Goal: Transaction & Acquisition: Subscribe to service/newsletter

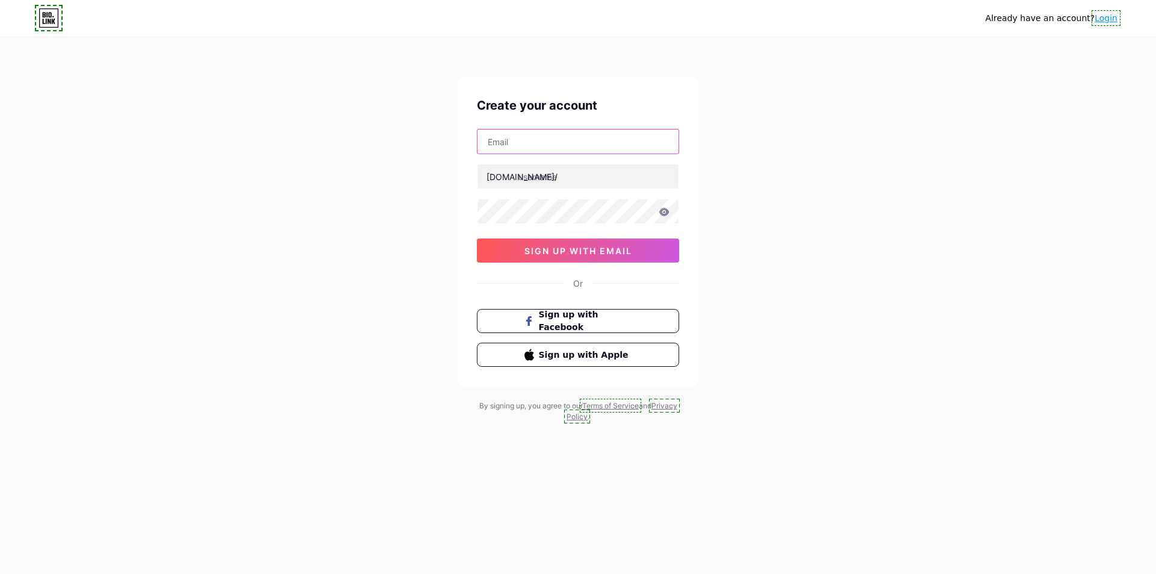
click at [555, 139] on input "text" at bounding box center [578, 141] width 201 height 24
click at [538, 147] on input "text" at bounding box center [578, 141] width 201 height 24
paste input "[EMAIL_ADDRESS][DOMAIN_NAME]"
type input "[EMAIL_ADDRESS][DOMAIN_NAME]"
click at [586, 182] on input "text" at bounding box center [578, 176] width 201 height 24
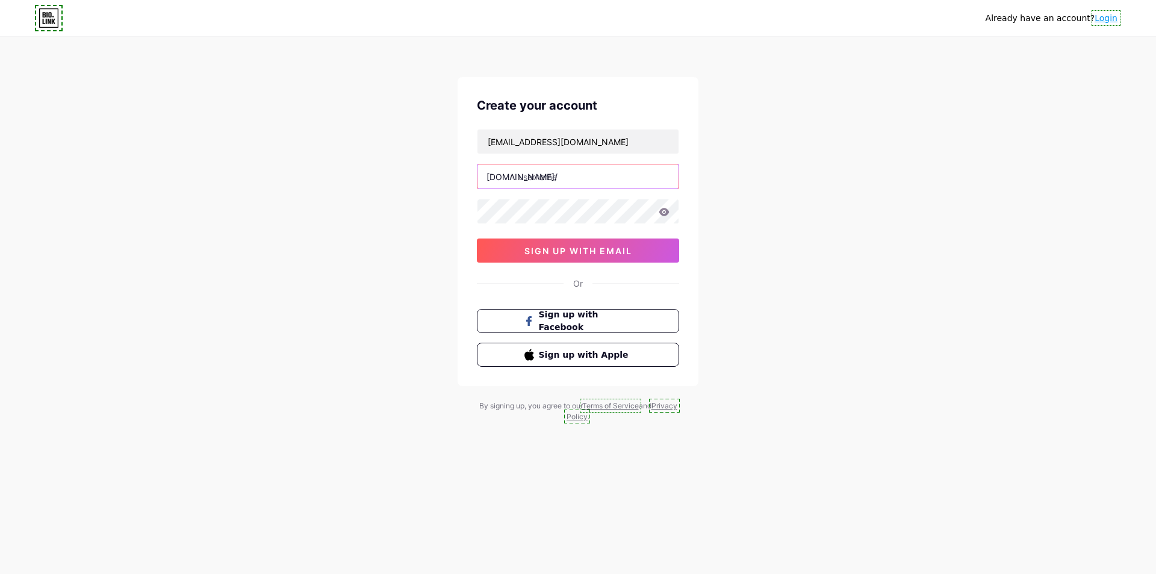
paste input "jessi"
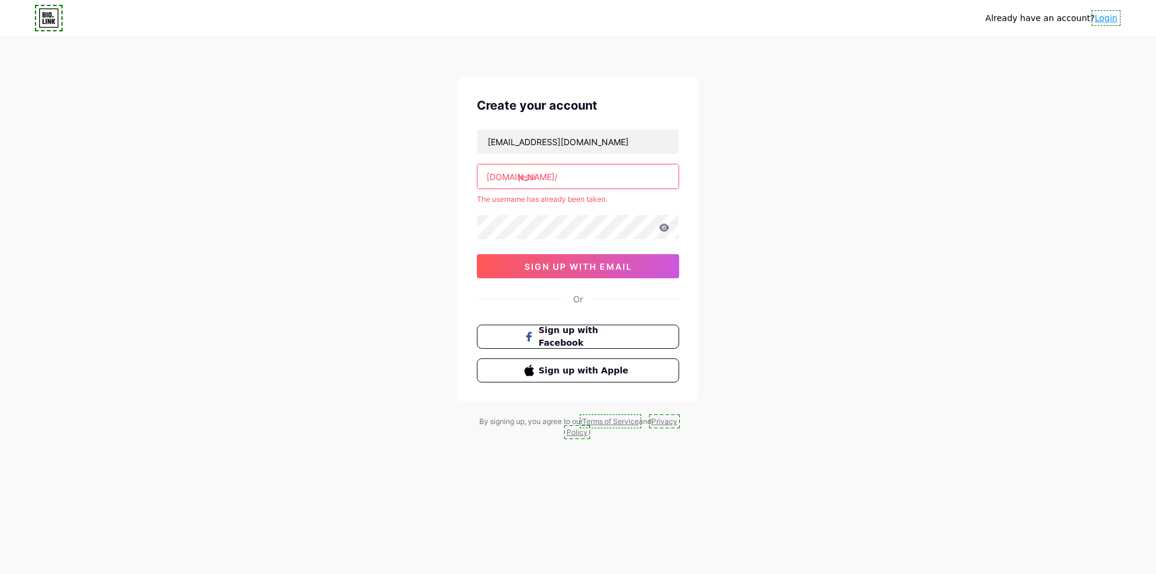
click at [558, 175] on input "jessi" at bounding box center [578, 176] width 201 height 24
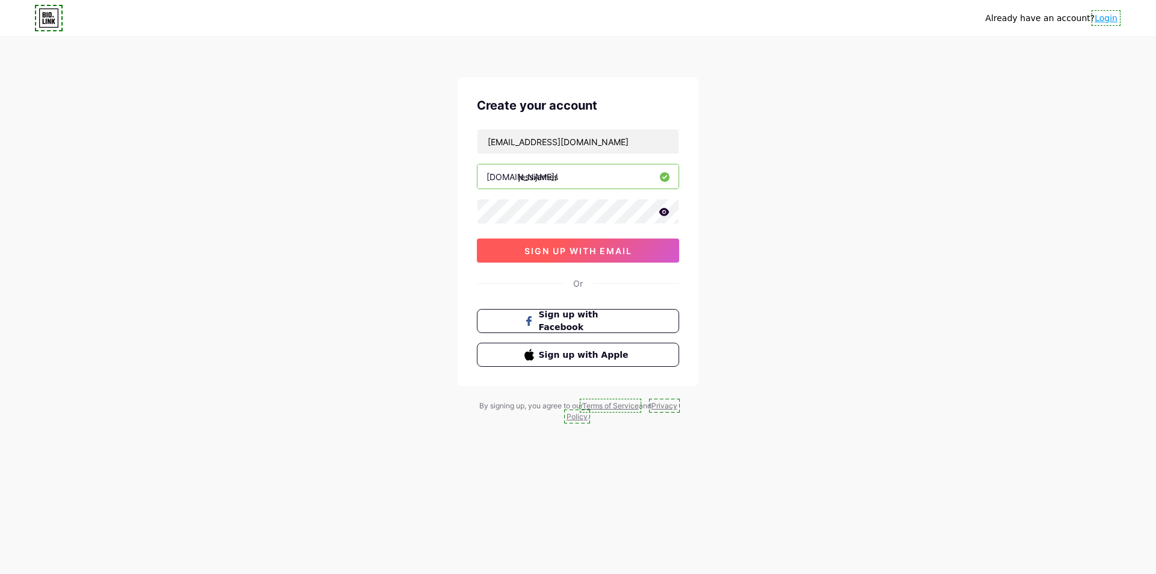
type input "jessijames"
click at [625, 256] on button "sign up with email" at bounding box center [578, 251] width 202 height 24
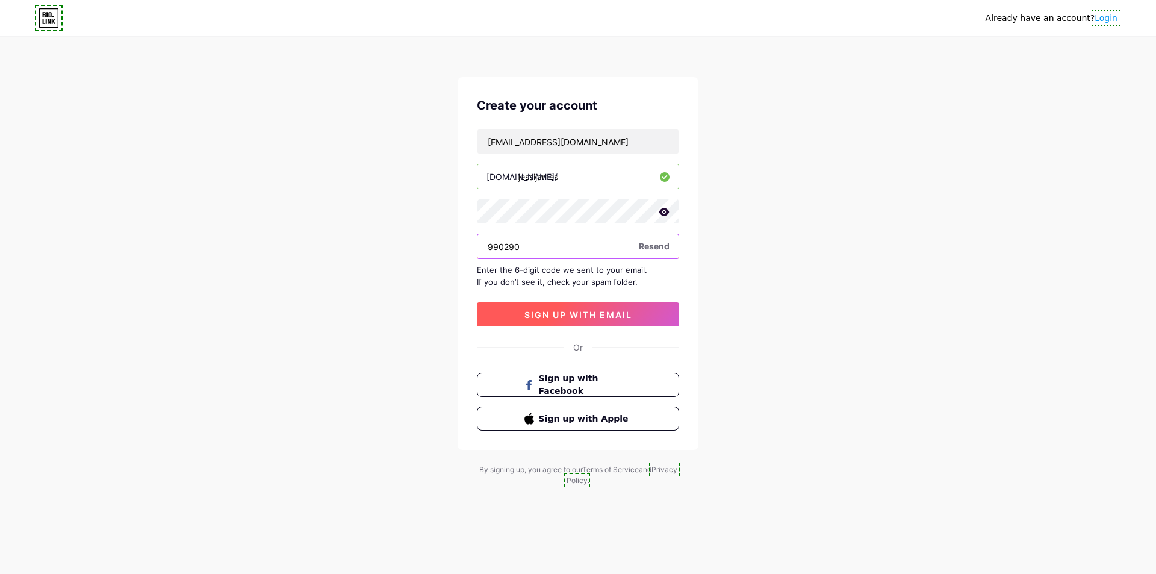
type input "990290"
click at [585, 308] on button "sign up with email" at bounding box center [578, 314] width 202 height 24
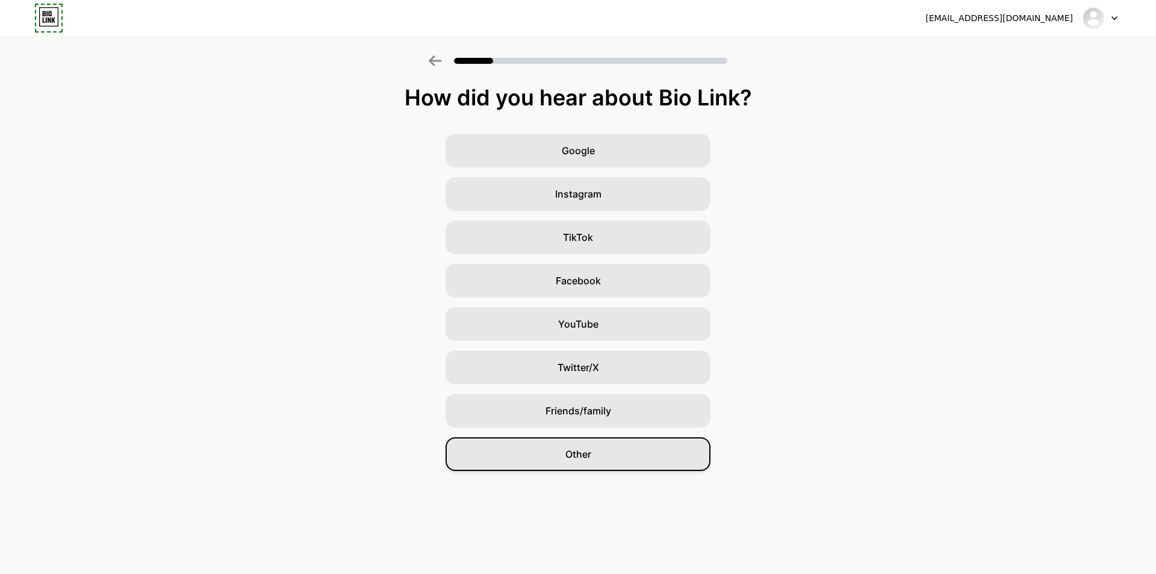
click at [646, 460] on div "Other" at bounding box center [578, 454] width 265 height 34
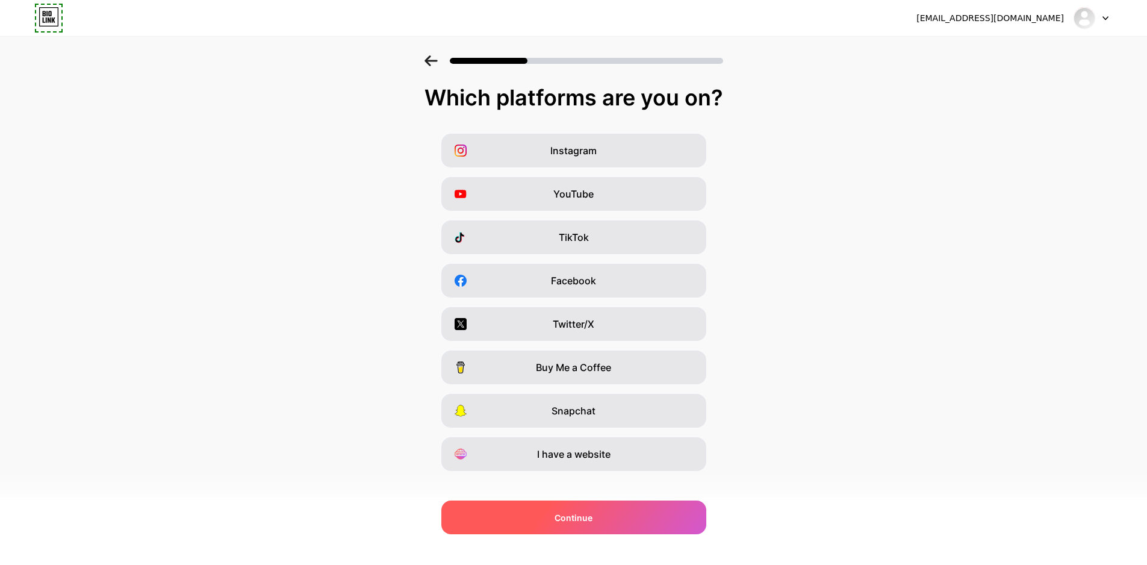
click at [612, 523] on div "Continue" at bounding box center [573, 518] width 265 height 34
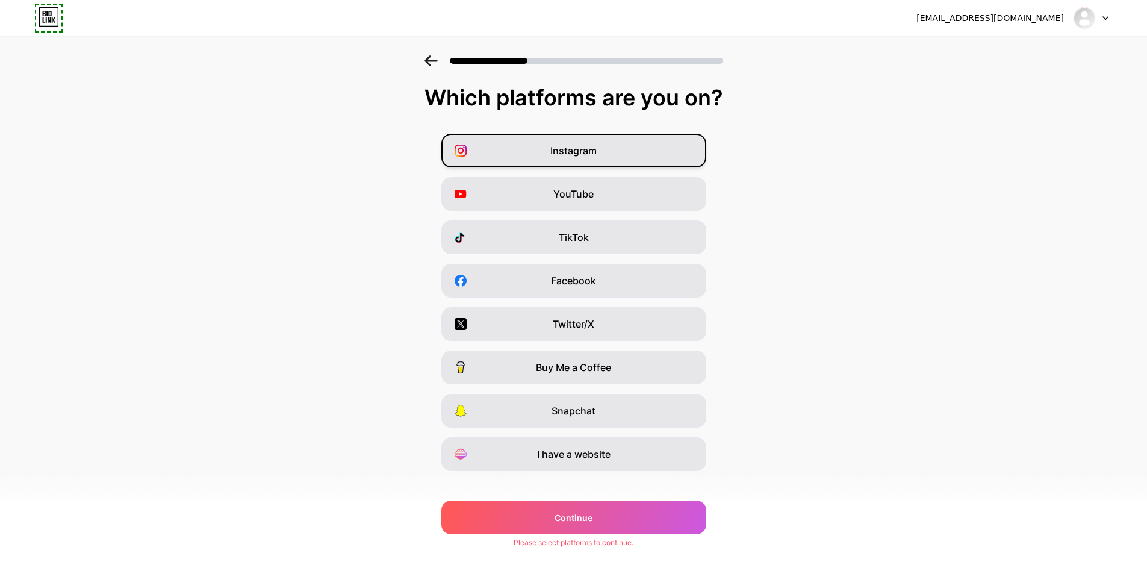
click at [593, 149] on span "Instagram" at bounding box center [573, 150] width 46 height 14
click at [608, 534] on div "jessijamespaul5050@gmail.com Logout Link Copied Which platforms are you on? Ins…" at bounding box center [573, 289] width 1147 height 579
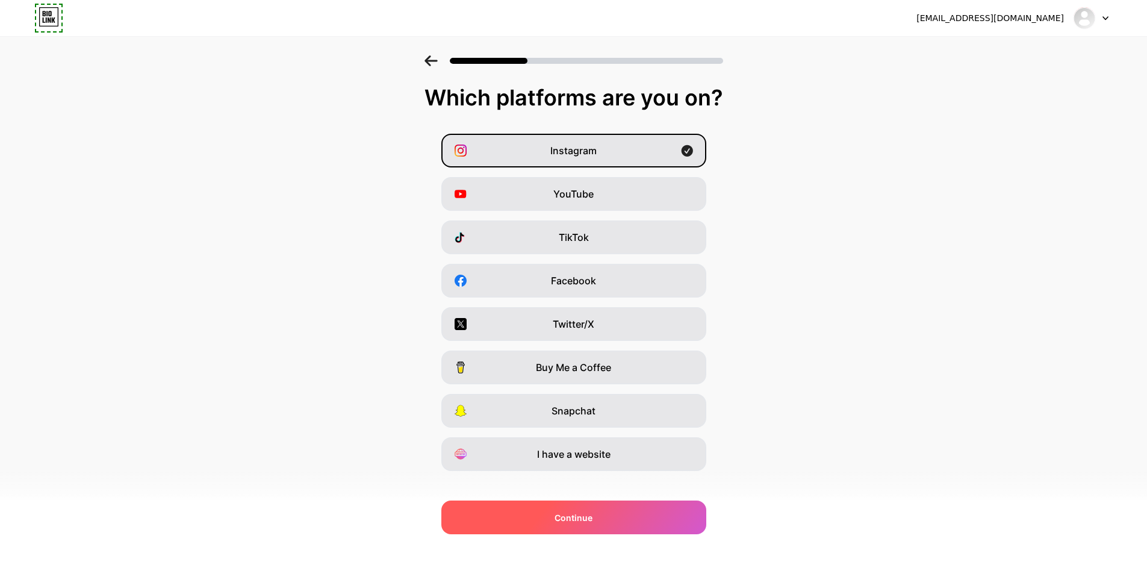
click at [616, 523] on div "Continue" at bounding box center [573, 518] width 265 height 34
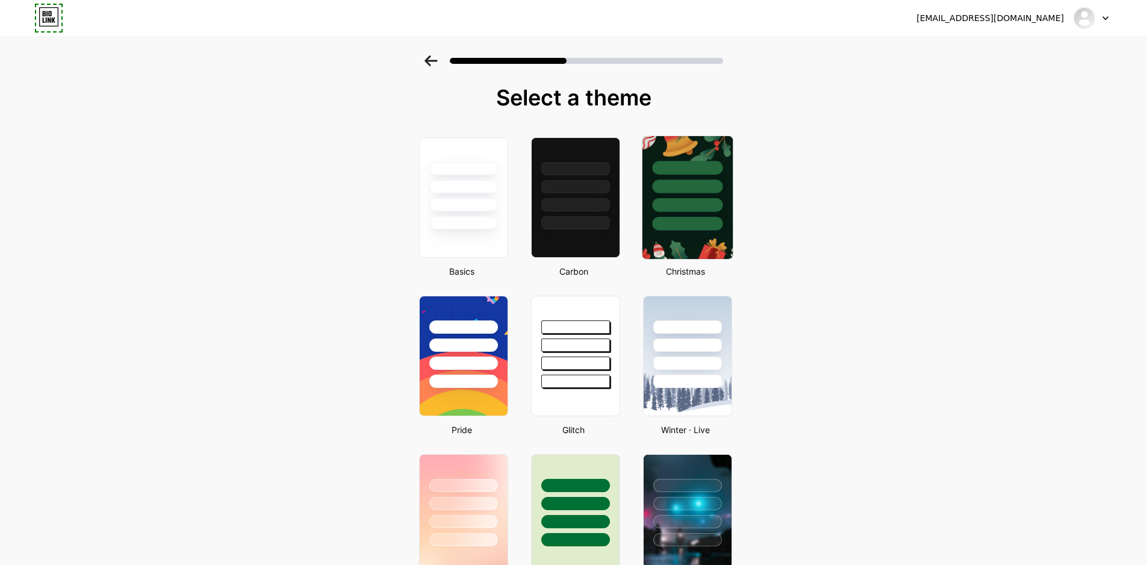
click at [689, 235] on img at bounding box center [687, 197] width 90 height 123
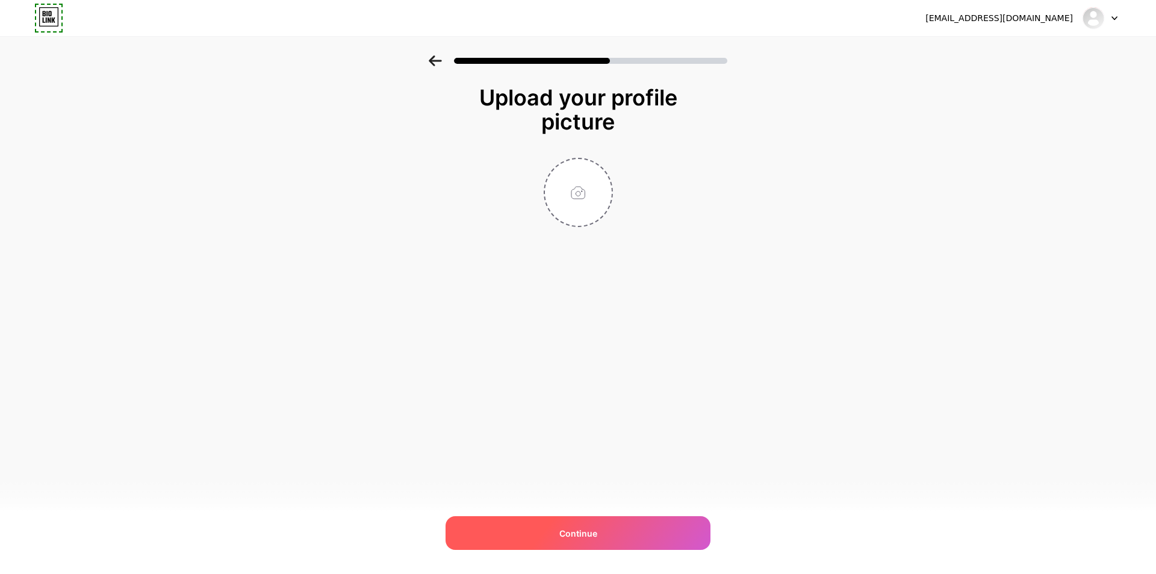
click at [605, 536] on div "Continue" at bounding box center [578, 533] width 265 height 34
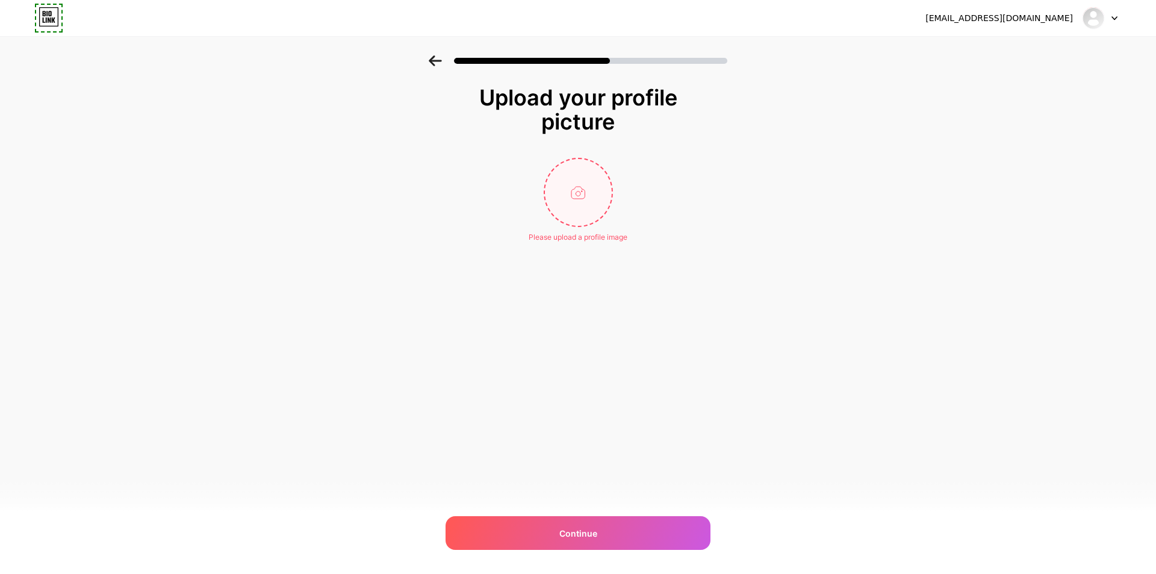
click at [592, 208] on input "file" at bounding box center [578, 192] width 67 height 67
type input "C:\fakepath\LQ-4-Engine.webp"
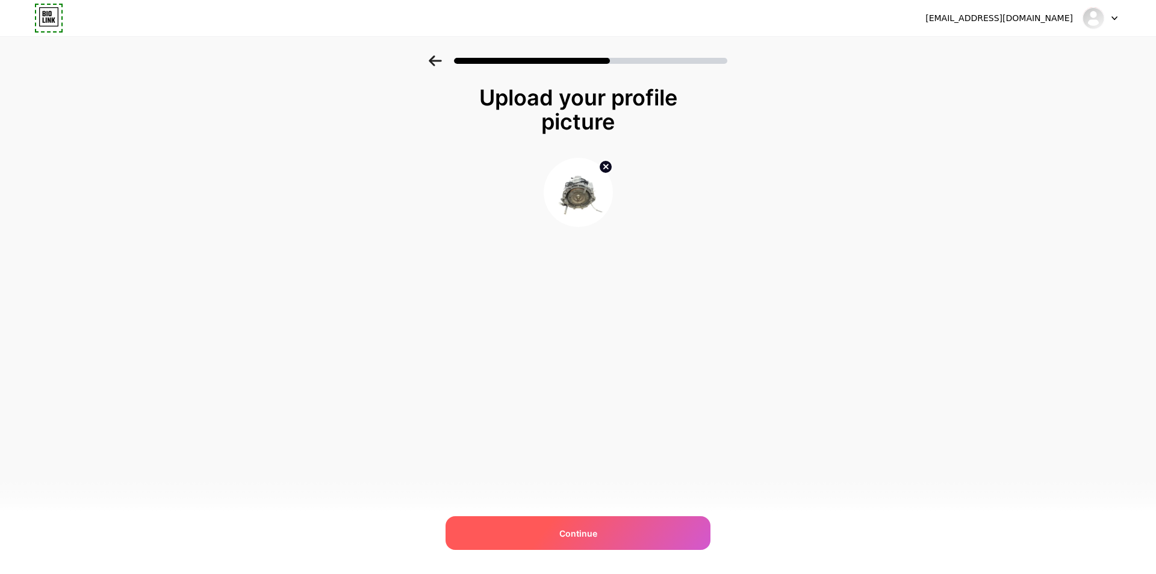
click at [614, 534] on div "Continue" at bounding box center [578, 533] width 265 height 34
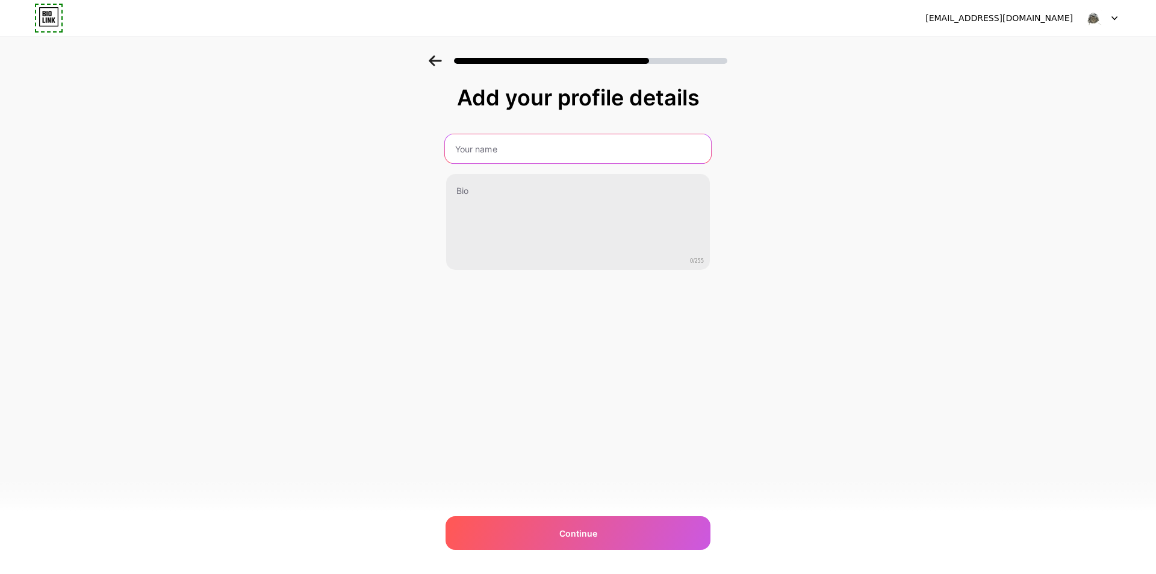
click at [553, 143] on input "text" at bounding box center [578, 148] width 266 height 29
type input "Jessi James"
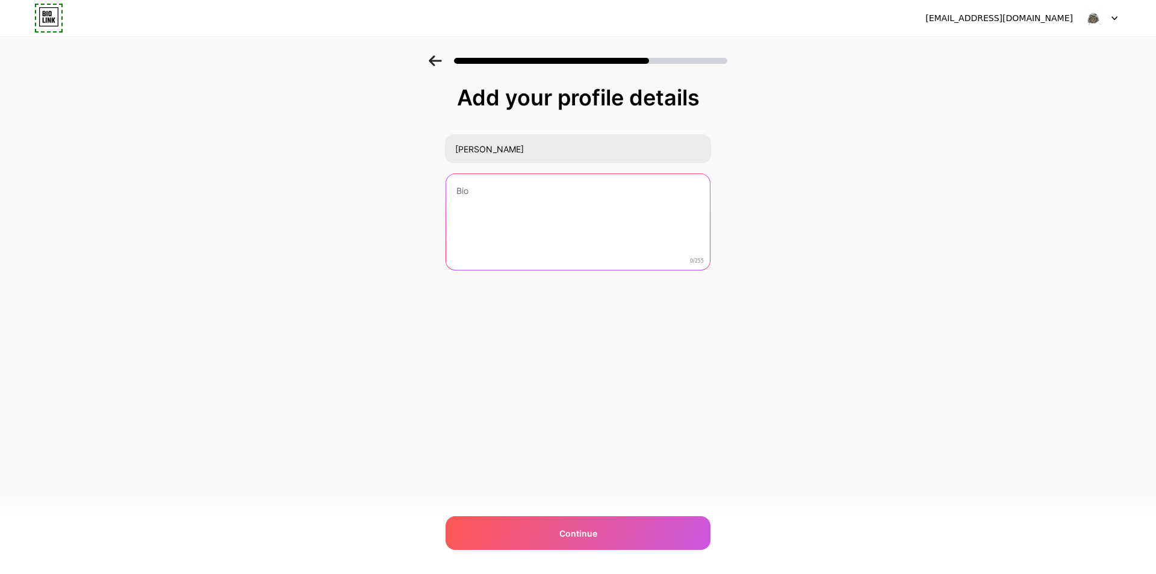
click at [482, 200] on textarea at bounding box center [578, 222] width 264 height 97
click at [580, 222] on textarea at bounding box center [578, 222] width 266 height 98
paste textarea "When it comes to strength and endurance, few engines compare to the LQ4 engine …"
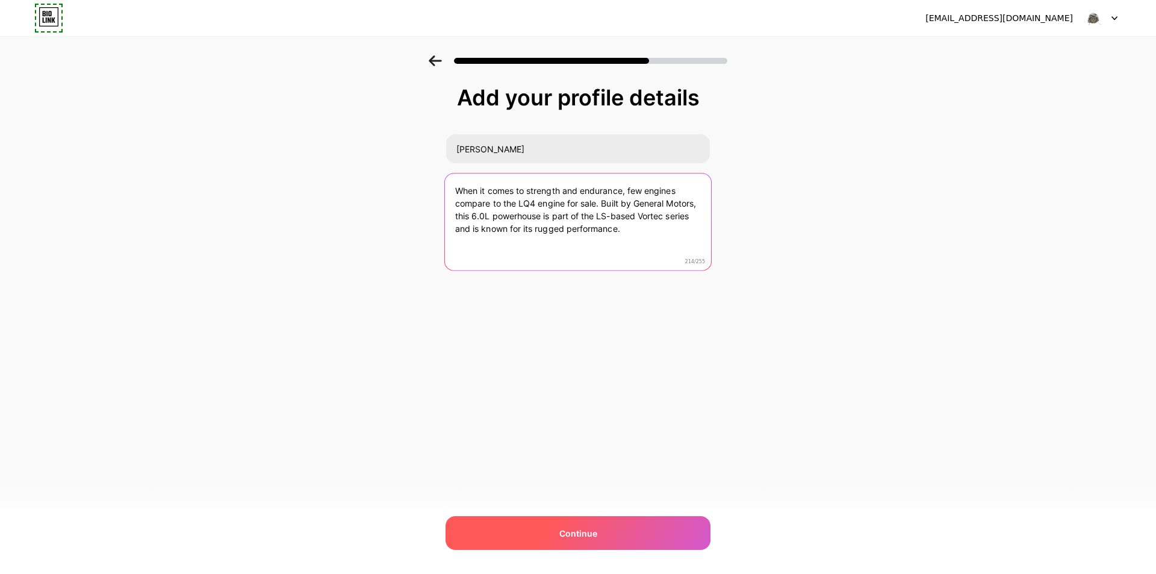
type textarea "When it comes to strength and endurance, few engines compare to the LQ4 engine …"
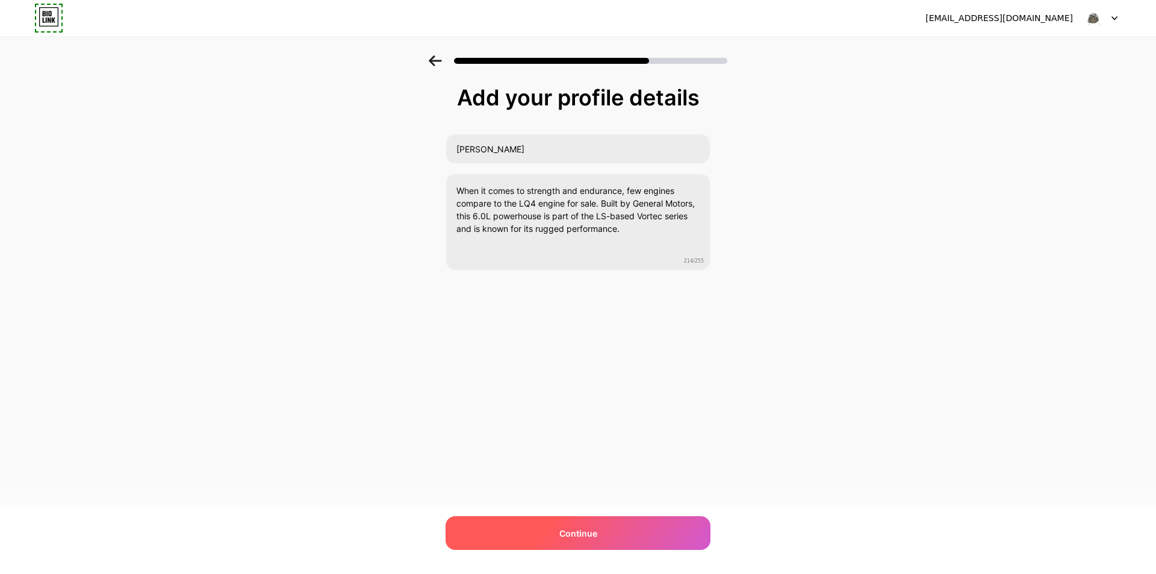
click at [570, 520] on div "Continue" at bounding box center [578, 533] width 265 height 34
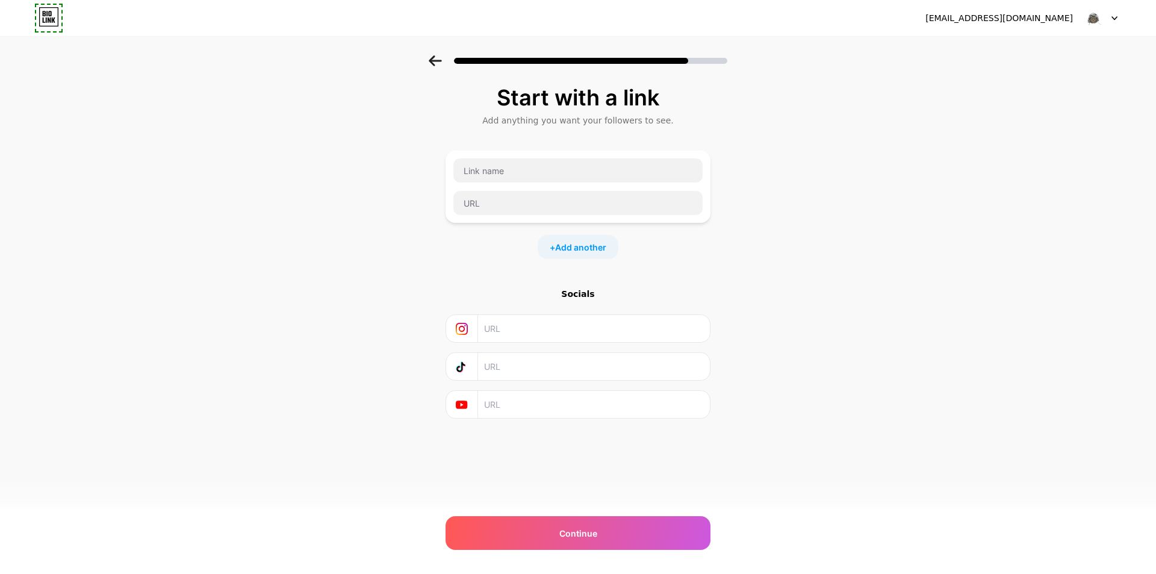
click at [563, 345] on div "Socials" at bounding box center [578, 353] width 265 height 131
click at [585, 170] on input "text" at bounding box center [578, 170] width 249 height 24
click at [561, 173] on input "text" at bounding box center [578, 170] width 249 height 24
paste input "LQ4 engine"
type input "LQ4 engine"
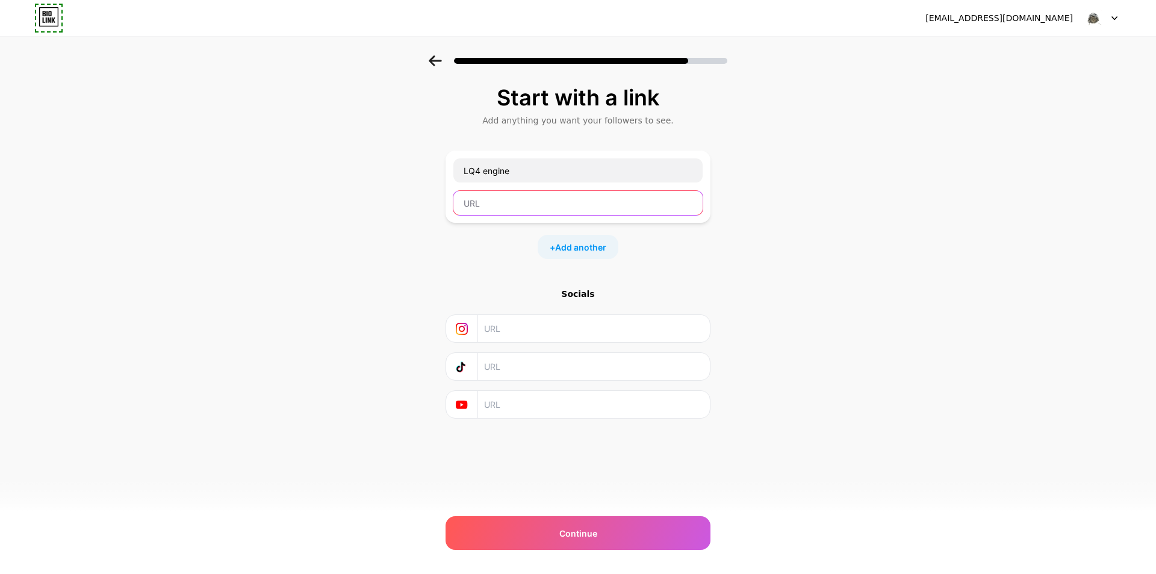
click at [507, 205] on input "text" at bounding box center [578, 203] width 249 height 24
paste input "https://allamericanmotorshub.com/product/lq4-engine/"
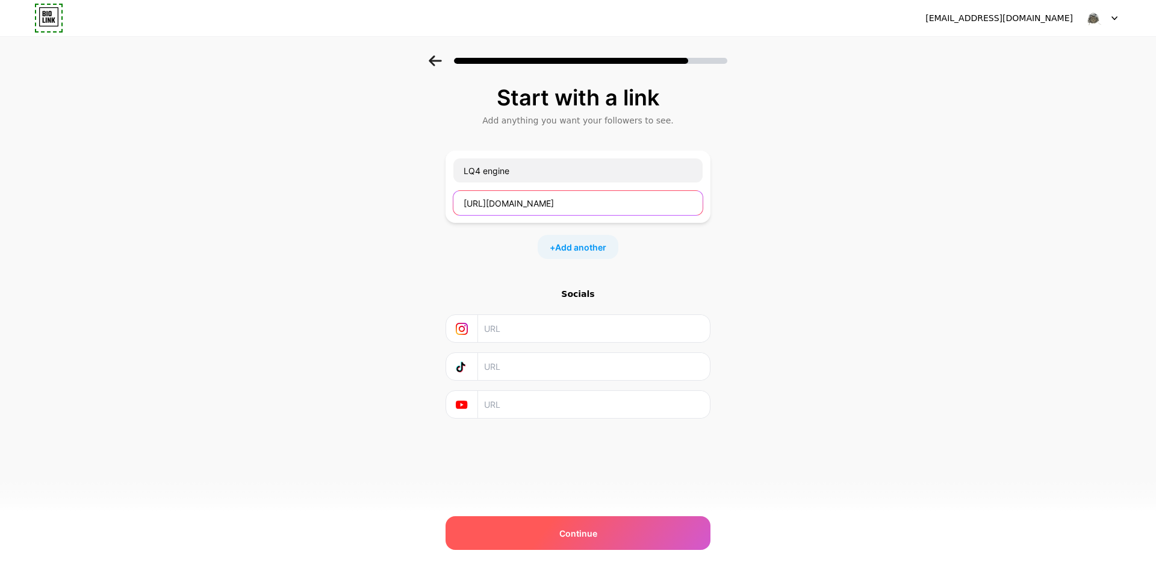
type input "https://allamericanmotorshub.com/product/lq4-engine/"
click at [633, 537] on div "Continue" at bounding box center [578, 533] width 265 height 34
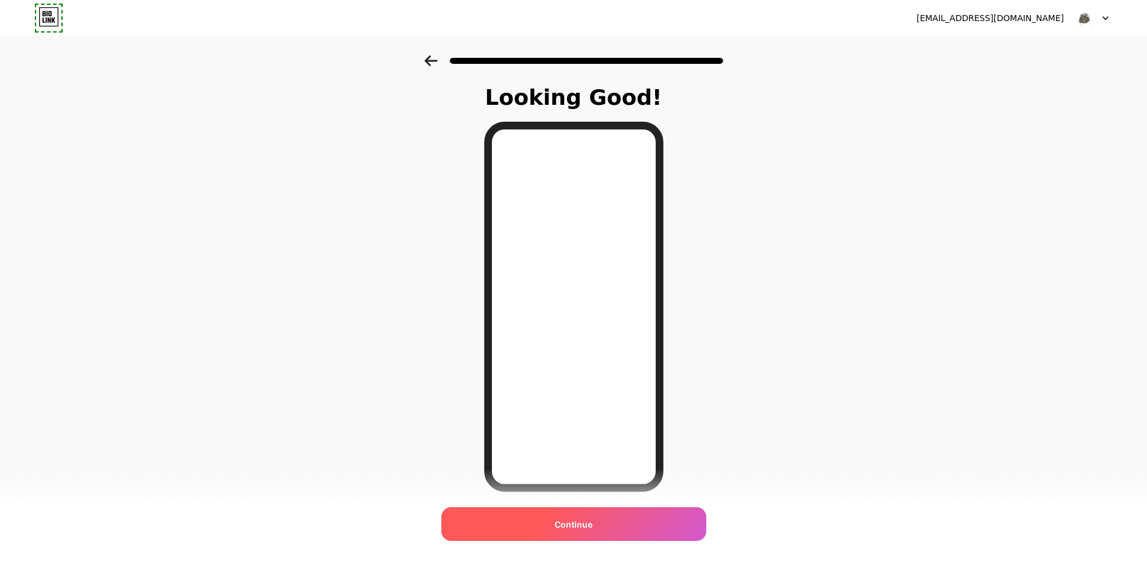
click at [626, 528] on div "Continue" at bounding box center [573, 524] width 265 height 34
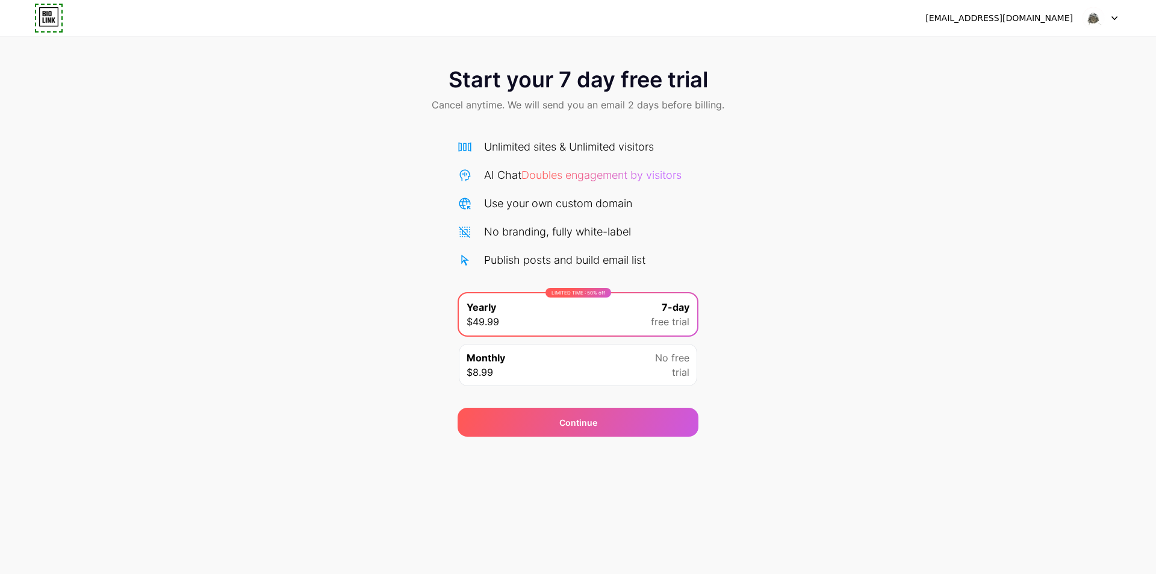
click at [1109, 16] on div at bounding box center [1100, 18] width 35 height 22
click at [582, 308] on div "LIMITED TIME : 50% off Yearly $49.99 7-day free trial" at bounding box center [578, 314] width 239 height 42
click at [593, 431] on div "Continue" at bounding box center [578, 422] width 241 height 29
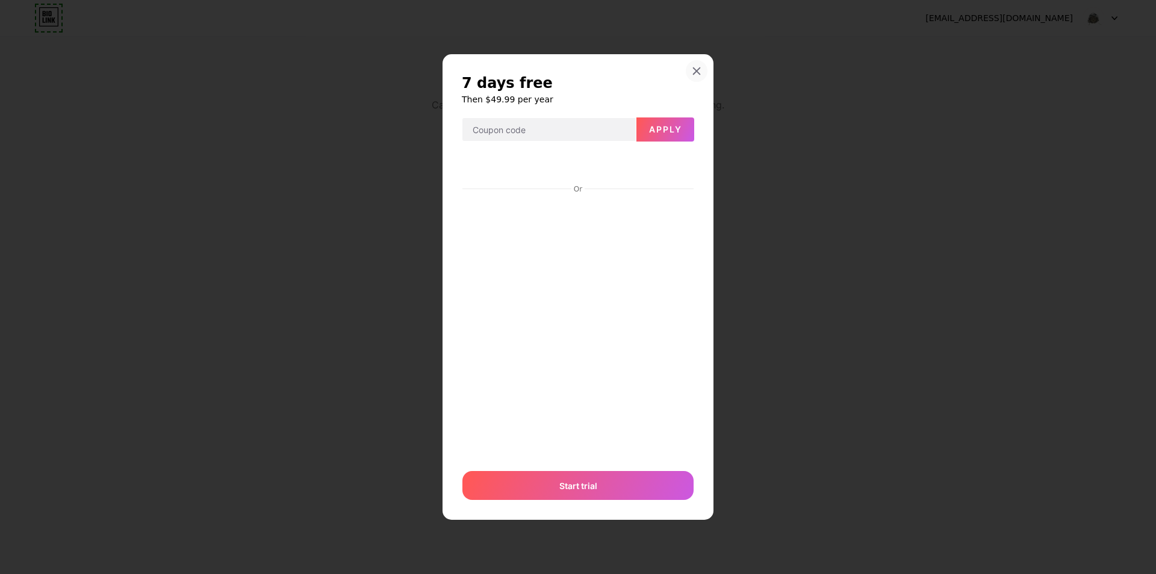
click at [694, 63] on div at bounding box center [697, 71] width 22 height 22
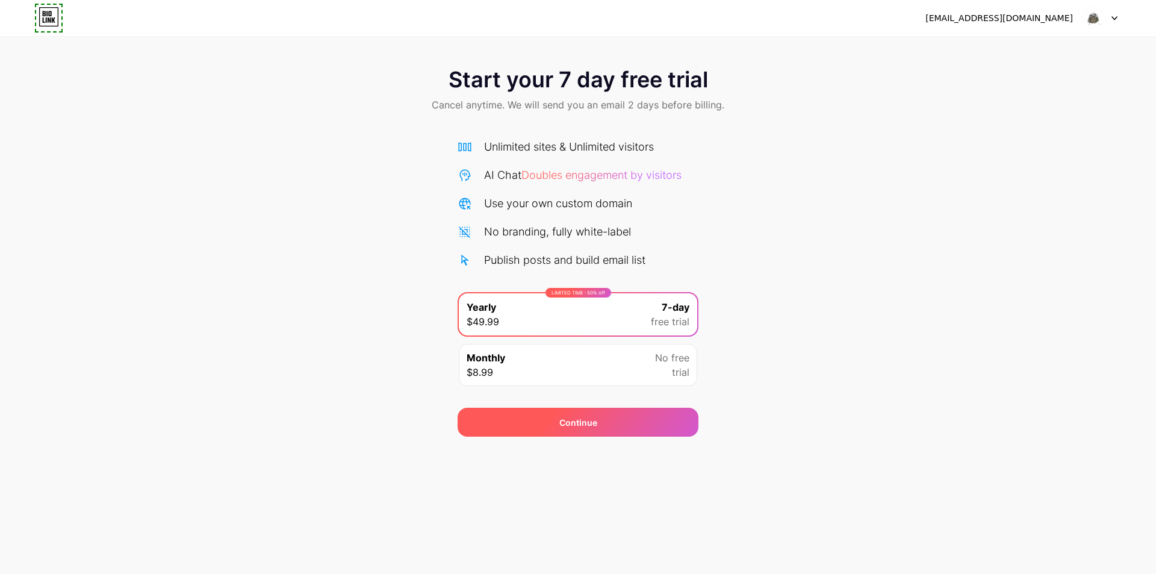
click at [633, 426] on div "Continue" at bounding box center [578, 422] width 241 height 29
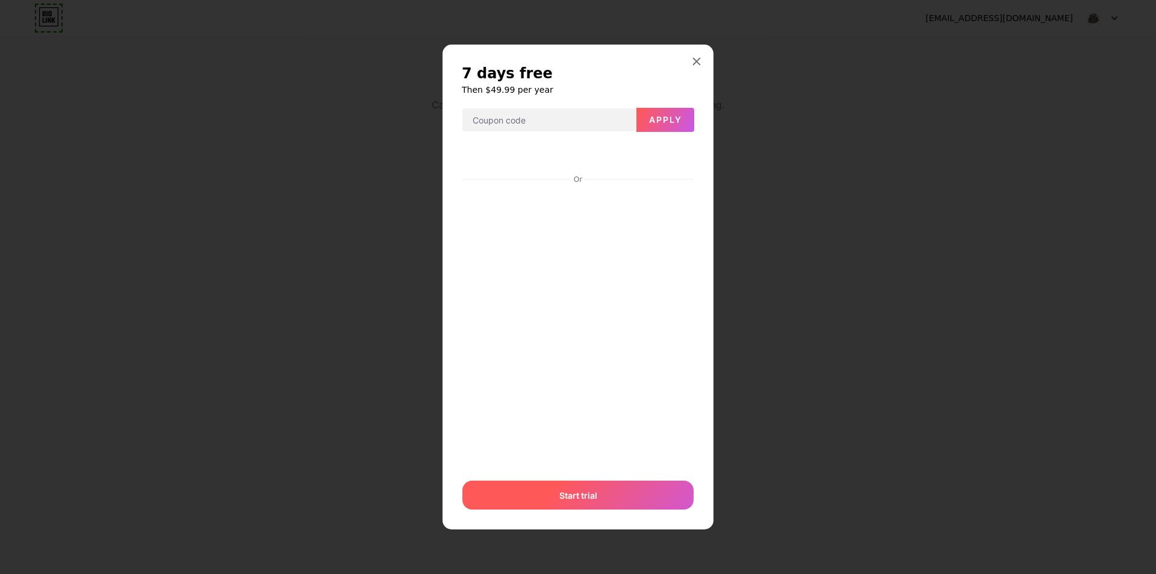
click at [594, 487] on div "Start trial" at bounding box center [578, 495] width 231 height 29
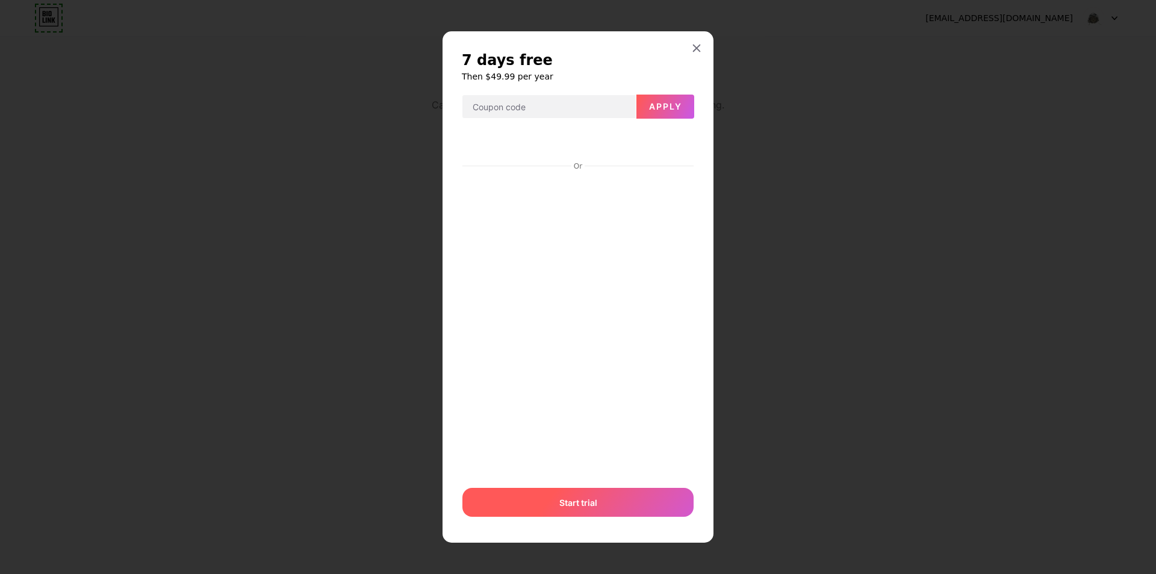
click at [597, 505] on div "Start trial" at bounding box center [578, 502] width 231 height 29
click at [696, 37] on div at bounding box center [697, 48] width 22 height 22
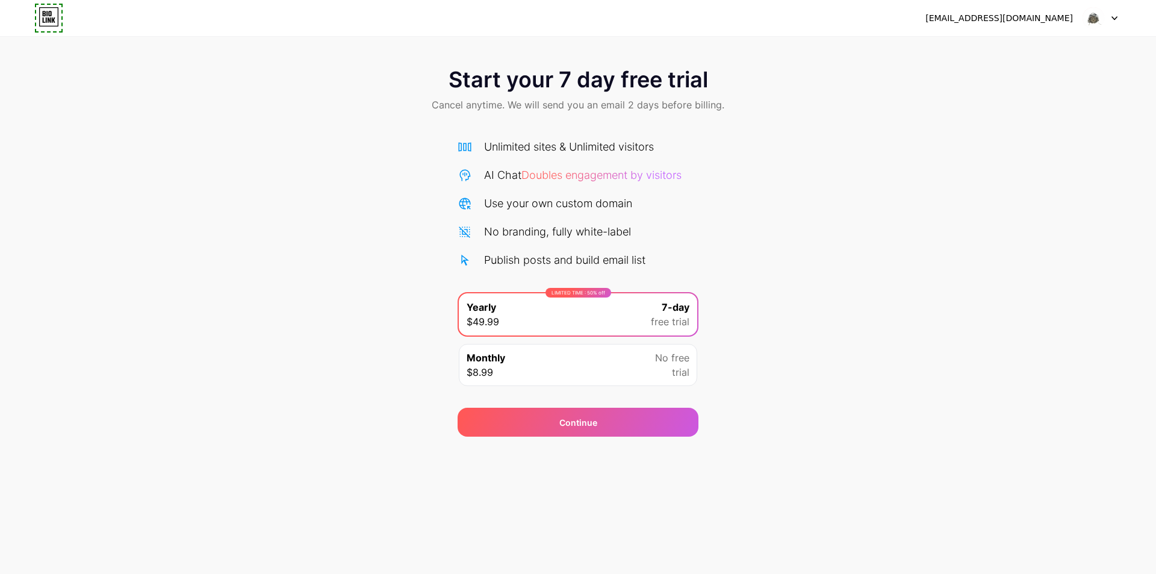
click at [1119, 13] on div "jessijamespaul5050@gmail.com Logout" at bounding box center [578, 18] width 1156 height 22
click at [1102, 20] on img at bounding box center [1093, 18] width 23 height 23
click at [1115, 21] on div at bounding box center [1100, 18] width 35 height 22
click at [1115, 16] on icon at bounding box center [1115, 18] width 6 height 4
click at [1022, 22] on div "[EMAIL_ADDRESS][DOMAIN_NAME]" at bounding box center [1000, 18] width 148 height 13
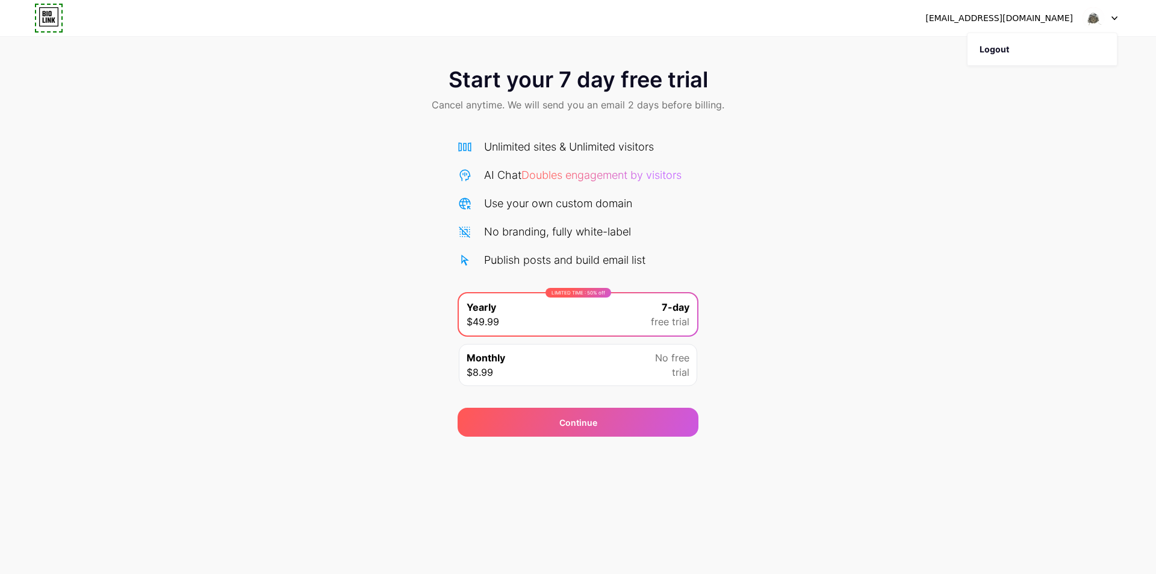
click at [986, 10] on div "[EMAIL_ADDRESS][DOMAIN_NAME]" at bounding box center [1022, 18] width 192 height 22
click at [608, 201] on div "Use your own custom domain" at bounding box center [558, 203] width 148 height 16
click at [588, 406] on div "Continue" at bounding box center [578, 414] width 241 height 43
click at [590, 412] on div "Continue" at bounding box center [578, 422] width 241 height 29
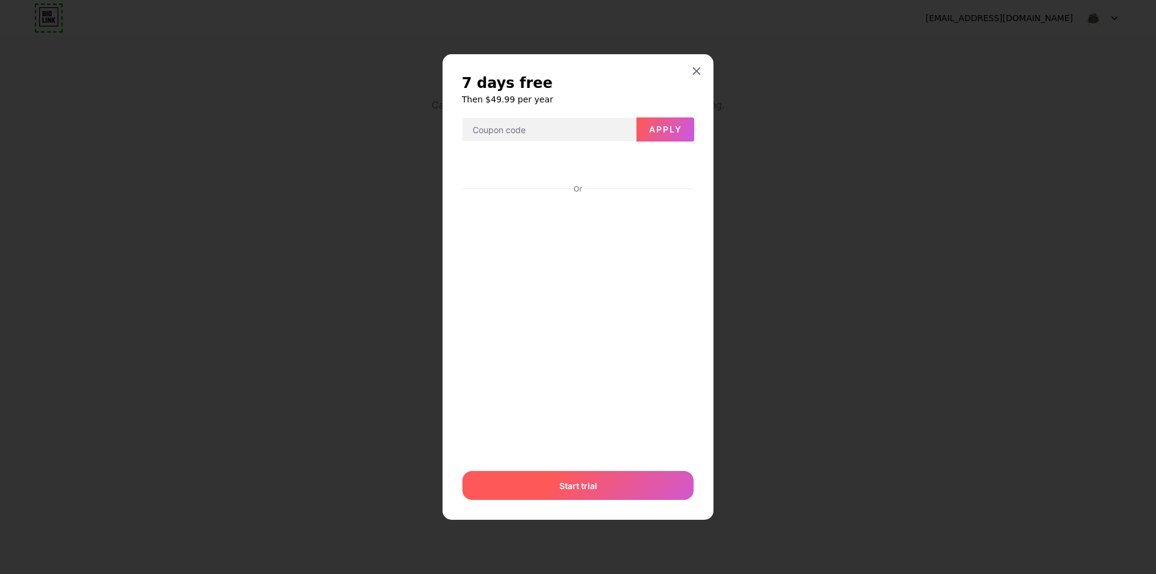
click at [644, 490] on div "Start trial" at bounding box center [578, 485] width 231 height 29
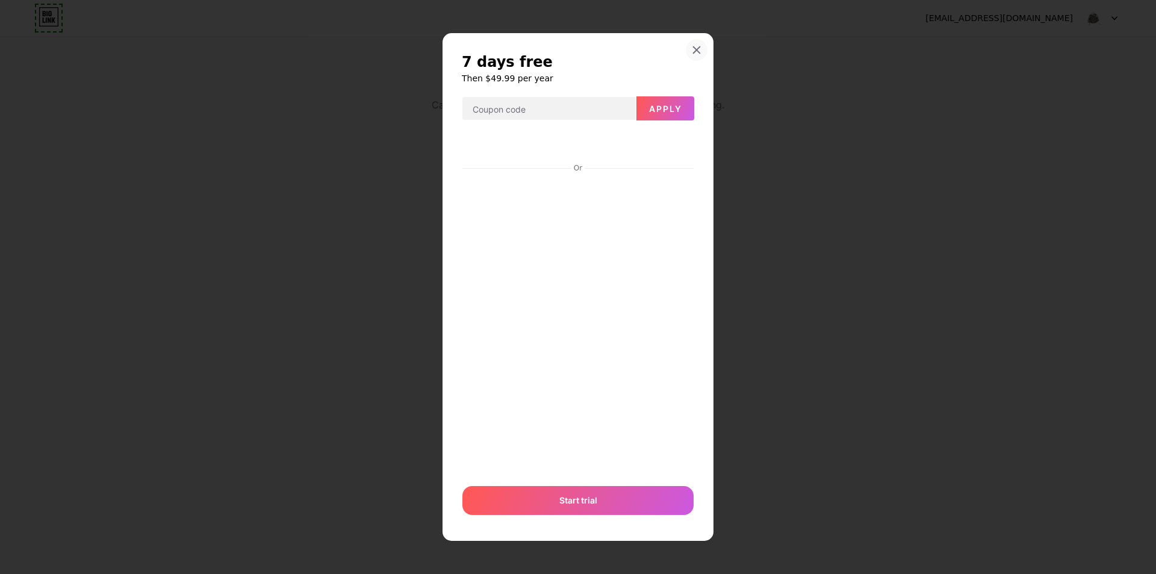
click at [697, 46] on icon at bounding box center [697, 50] width 10 height 10
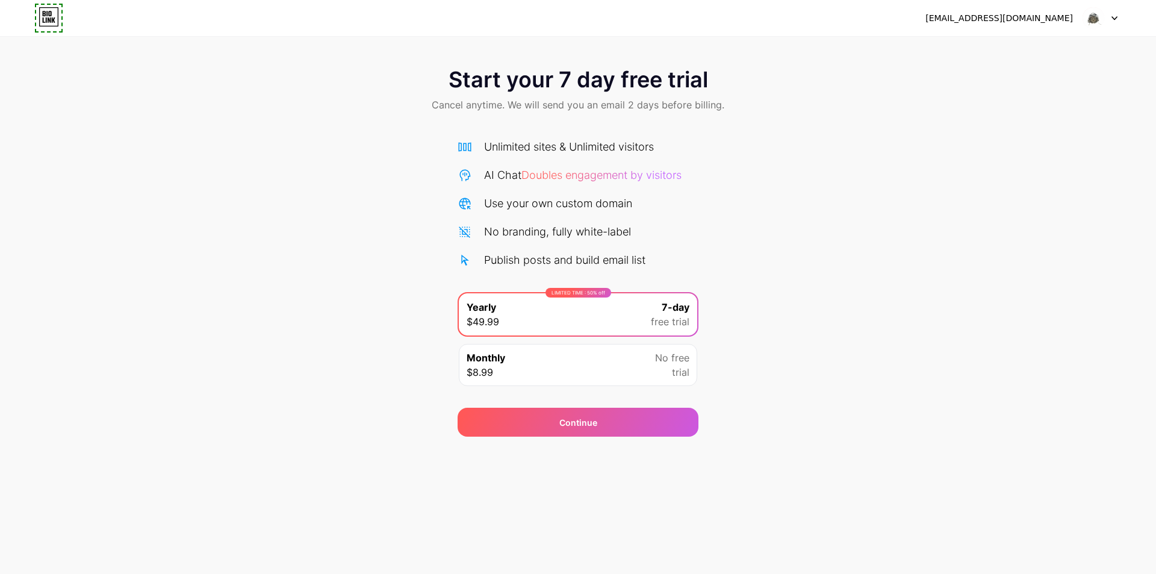
click at [1093, 22] on img at bounding box center [1093, 18] width 23 height 23
click at [1044, 17] on div "[EMAIL_ADDRESS][DOMAIN_NAME]" at bounding box center [1000, 18] width 148 height 13
click at [1115, 16] on icon at bounding box center [1115, 18] width 6 height 4
click at [1115, 17] on icon at bounding box center [1115, 18] width 6 height 4
click at [42, 10] on icon at bounding box center [49, 16] width 20 height 19
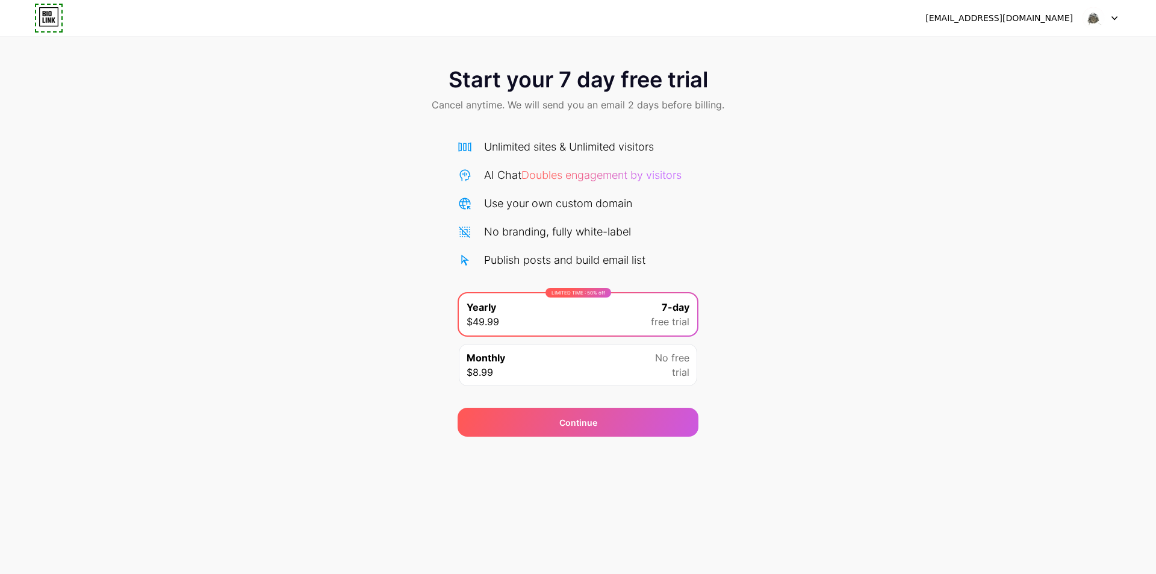
click at [49, 26] on icon at bounding box center [49, 17] width 19 height 19
click at [608, 423] on div "Continue" at bounding box center [578, 422] width 241 height 29
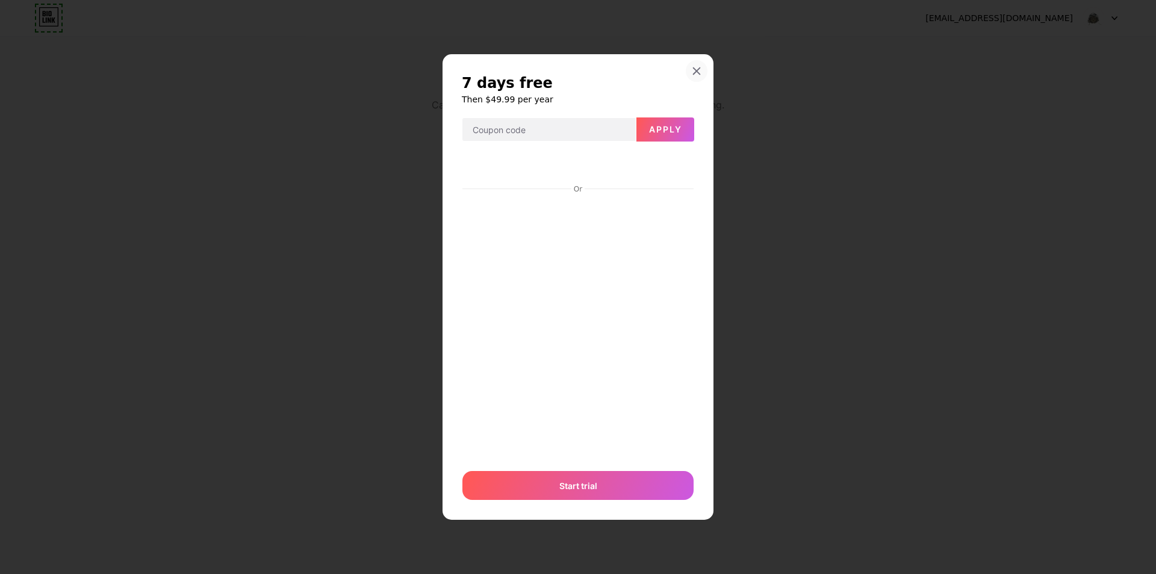
click at [699, 64] on div at bounding box center [697, 71] width 22 height 22
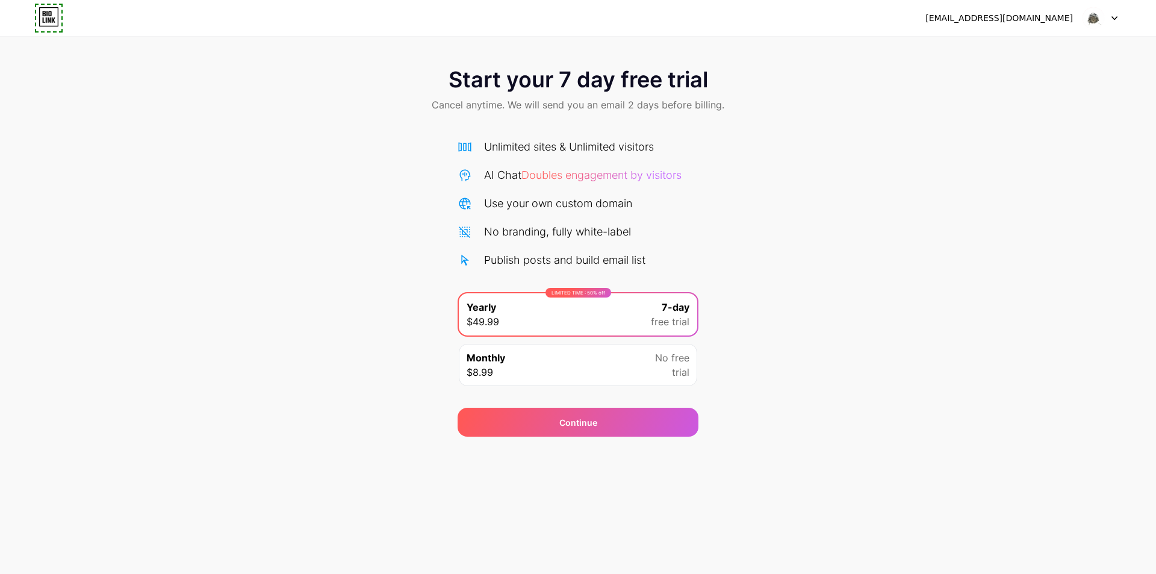
click at [1115, 22] on div at bounding box center [1100, 18] width 35 height 22
click at [1076, 19] on div "[EMAIL_ADDRESS][DOMAIN_NAME]" at bounding box center [1022, 18] width 192 height 22
click at [1038, 20] on div "[EMAIL_ADDRESS][DOMAIN_NAME]" at bounding box center [1000, 18] width 148 height 13
click at [761, 145] on div "Start your 7 day free trial Cancel anytime. We will send you an email 2 days be…" at bounding box center [578, 245] width 1156 height 381
click at [47, 13] on icon at bounding box center [46, 13] width 1 height 5
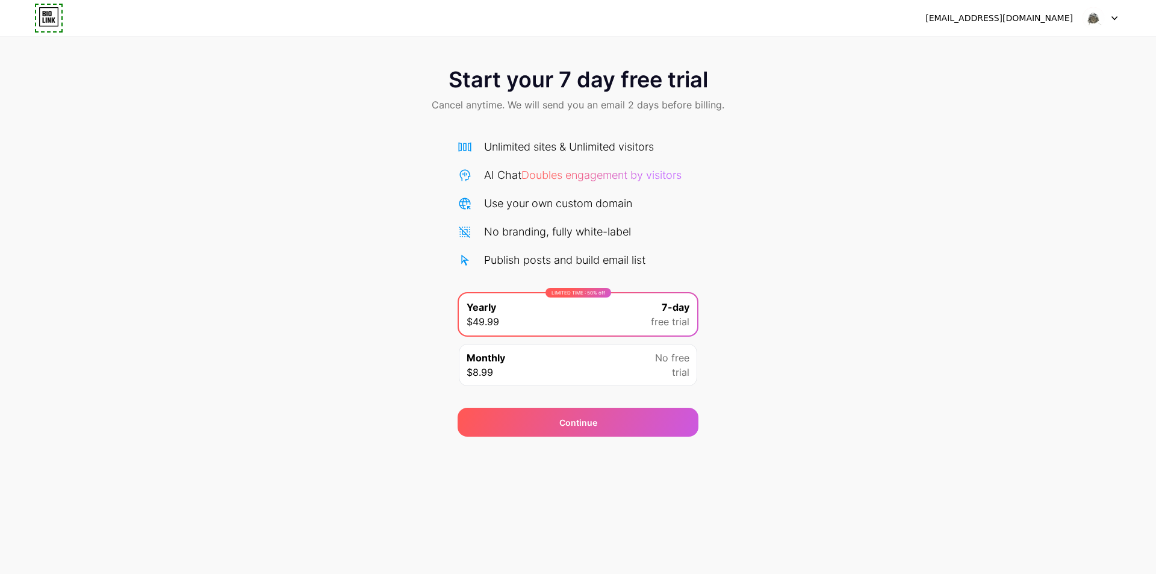
click at [672, 97] on div "Start your 7 day free trial Cancel anytime. We will send you an email 2 days be…" at bounding box center [578, 90] width 1156 height 71
drag, startPoint x: 725, startPoint y: 113, endPoint x: 769, endPoint y: 84, distance: 53.0
click at [727, 113] on div "Start your 7 day free trial Cancel anytime. We will send you an email 2 days be…" at bounding box center [578, 90] width 1156 height 71
click at [1091, 14] on img at bounding box center [1093, 18] width 23 height 23
click at [1112, 14] on div at bounding box center [1100, 18] width 35 height 22
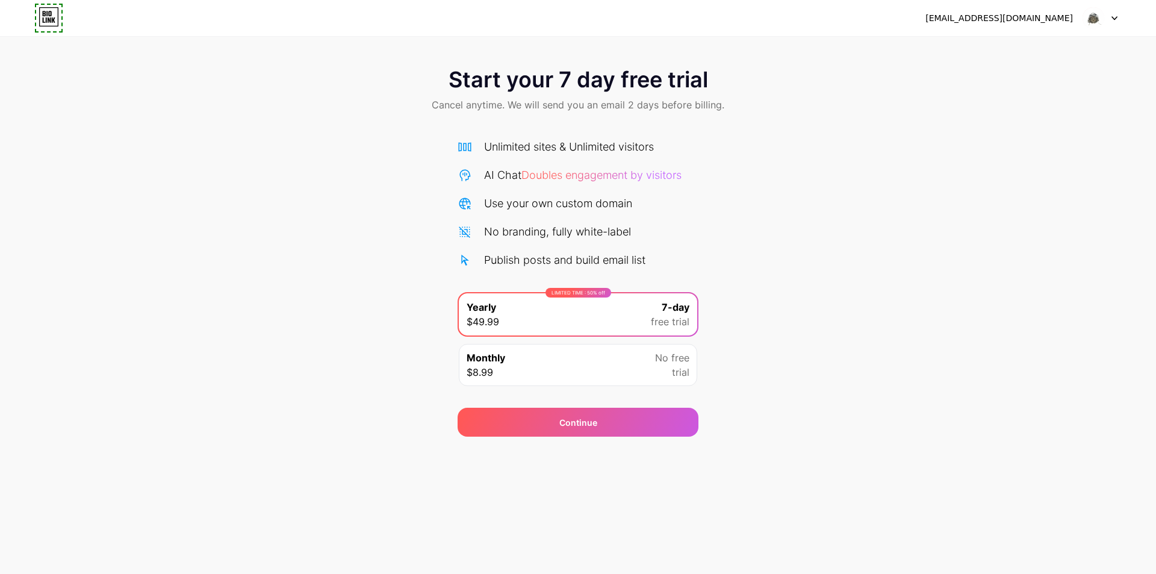
click at [1111, 19] on div at bounding box center [1100, 18] width 35 height 22
drag, startPoint x: 929, startPoint y: 136, endPoint x: 733, endPoint y: 131, distance: 195.8
click at [928, 136] on div "Start your 7 day free trial Cancel anytime. We will send you an email 2 days be…" at bounding box center [578, 245] width 1156 height 381
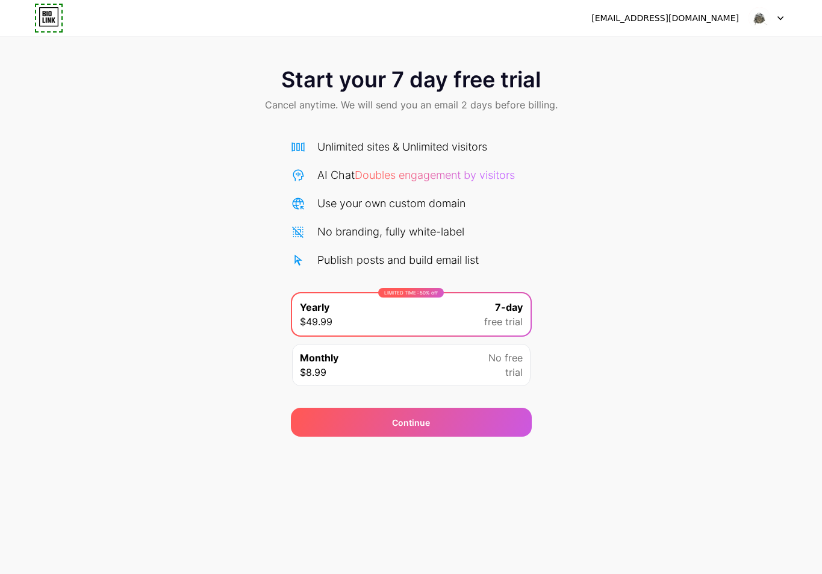
click at [469, 370] on div "Monthly $8.99 No free trial" at bounding box center [411, 365] width 239 height 42
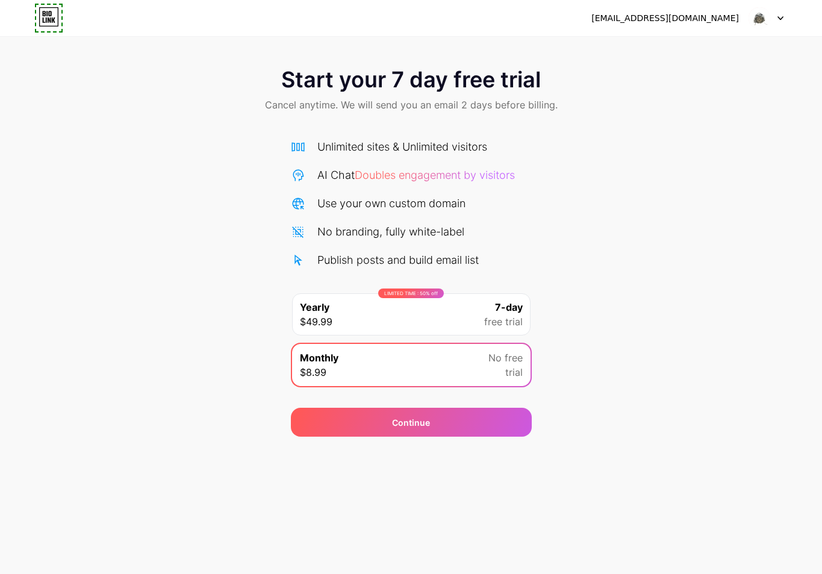
click at [760, 17] on img at bounding box center [759, 18] width 23 height 23
click at [690, 150] on div "Start your 7 day free trial Cancel anytime. We will send you an email 2 days be…" at bounding box center [411, 245] width 822 height 381
click at [781, 14] on div at bounding box center [766, 18] width 35 height 22
drag, startPoint x: 711, startPoint y: 95, endPoint x: 650, endPoint y: 191, distance: 114.0
click at [711, 96] on div "Start your 7 day free trial Cancel anytime. We will send you an email 2 days be…" at bounding box center [411, 90] width 822 height 71
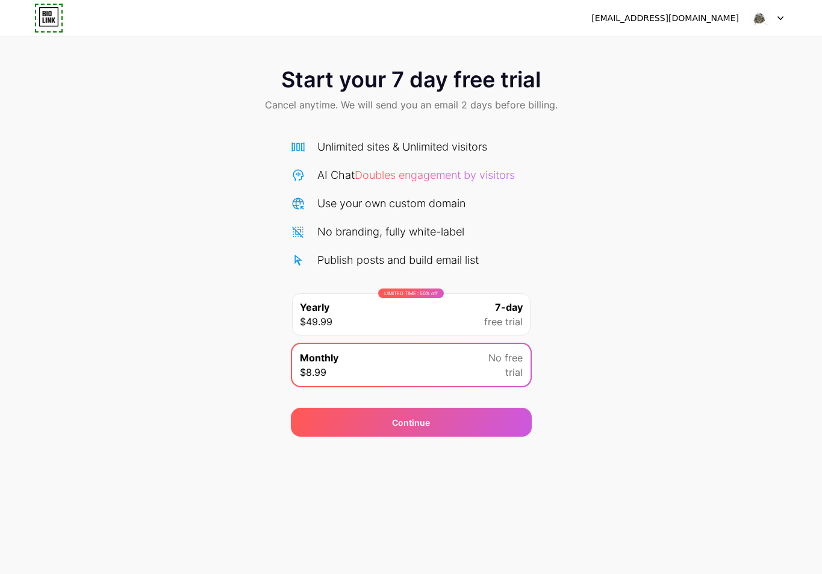
click at [45, 22] on icon at bounding box center [44, 19] width 2 height 5
